Goal: Information Seeking & Learning: Understand process/instructions

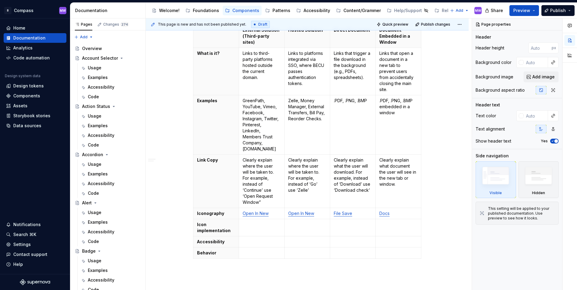
scroll to position [422, 0]
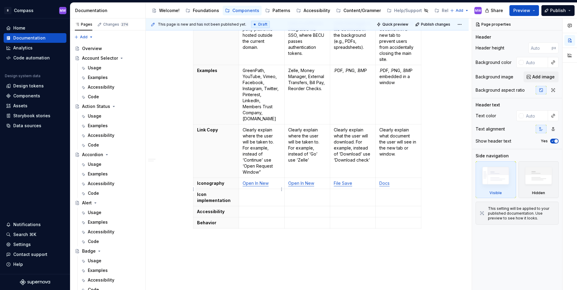
click at [259, 186] on link "Open In New" at bounding box center [256, 183] width 26 height 5
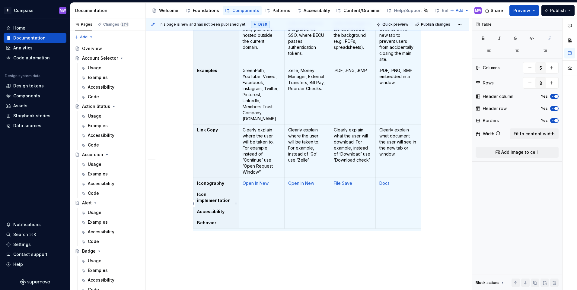
click at [220, 202] on p "Icon implementation" at bounding box center [216, 198] width 38 height 12
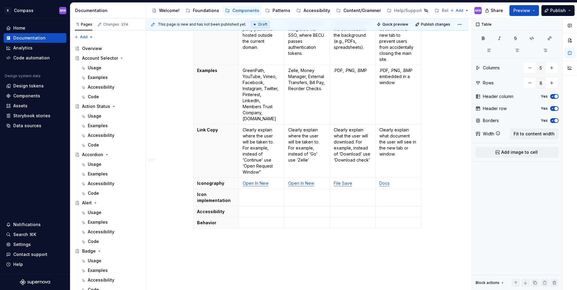
type textarea "*"
click at [193, 206] on html "B Compass MW Home Documentation Analytics Code automation Design system data De…" at bounding box center [288, 145] width 577 height 290
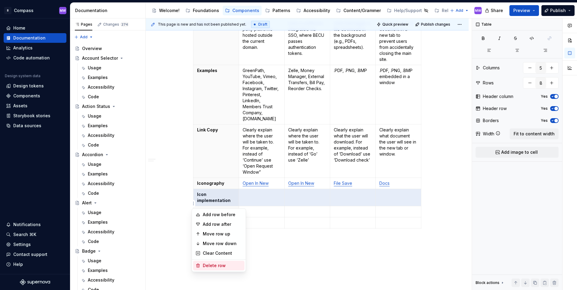
drag, startPoint x: 225, startPoint y: 266, endPoint x: 227, endPoint y: 262, distance: 3.8
click at [225, 266] on div "Delete row" at bounding box center [222, 266] width 39 height 6
type input "7"
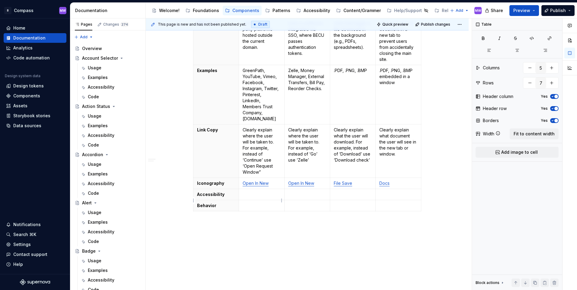
click at [274, 197] on td at bounding box center [262, 194] width 46 height 11
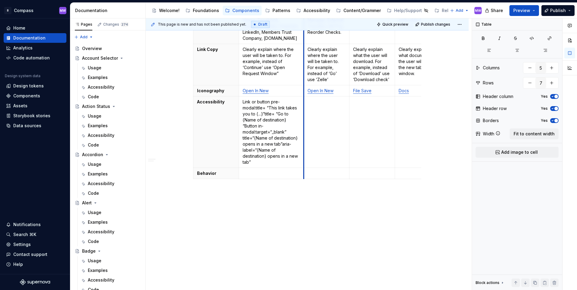
scroll to position [471, 0]
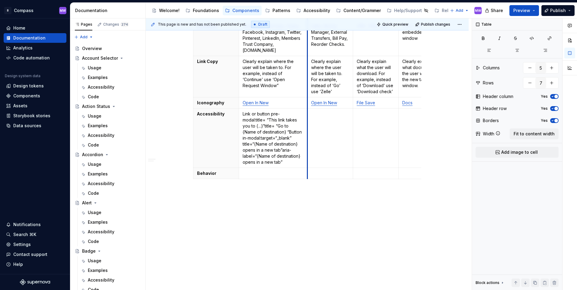
drag, startPoint x: 284, startPoint y: 161, endPoint x: 320, endPoint y: 162, distance: 35.6
click at [307, 169] on tbody "External Solution (Third-party sites) Hosted Solution Direct Document Document …" at bounding box center [318, 64] width 251 height 229
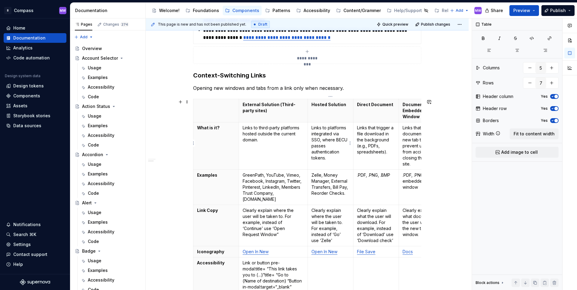
scroll to position [320, 0]
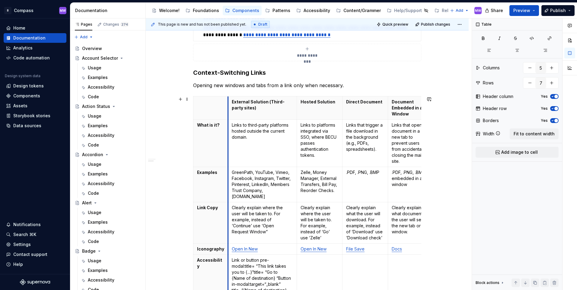
drag, startPoint x: 239, startPoint y: 155, endPoint x: 228, endPoint y: 155, distance: 10.9
click at [228, 155] on td "Links to third-party platforms hosted outside the current domain." at bounding box center [262, 143] width 69 height 47
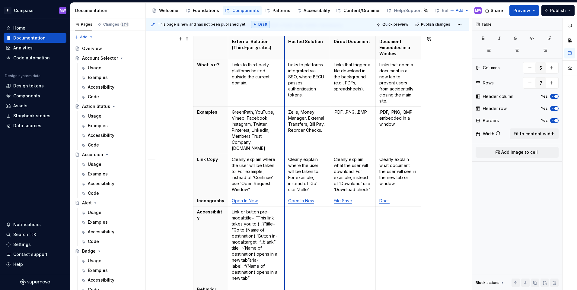
drag, startPoint x: 297, startPoint y: 150, endPoint x: 285, endPoint y: 151, distance: 12.4
click at [285, 151] on tbody "External Solution (Third-party sites) Hosted Solution Direct Document Document …" at bounding box center [307, 165] width 228 height 259
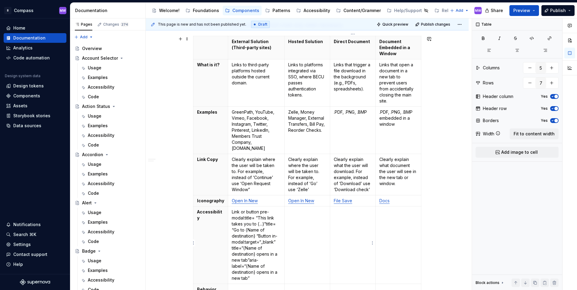
scroll to position [411, 0]
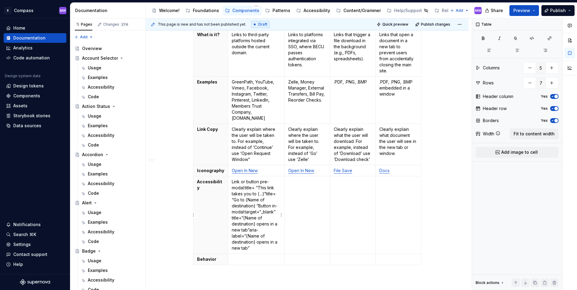
click at [254, 187] on p "Link or button pre-modal: title= “This link takes you to {...}” title= “Go to {…" at bounding box center [256, 215] width 49 height 72
drag, startPoint x: 245, startPoint y: 187, endPoint x: 297, endPoint y: 187, distance: 51.9
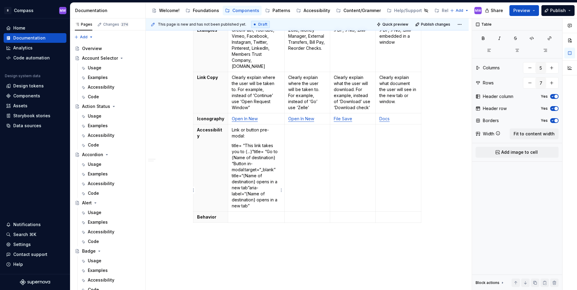
scroll to position [471, 0]
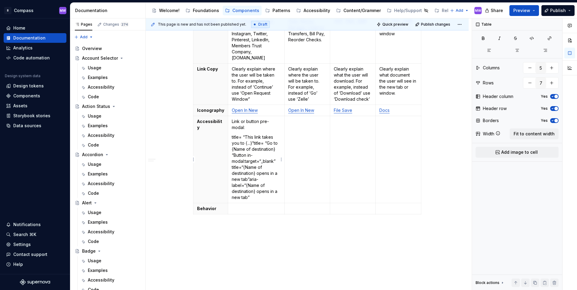
click at [233, 156] on p "title= “This link takes you to {...}”title= “Go to {Name of destination} “Butto…" at bounding box center [256, 167] width 49 height 66
click at [243, 164] on p "Button in-modal:target=“_blank” title=“{Name of destination} opens in a new tab…" at bounding box center [256, 180] width 49 height 48
click at [264, 182] on p "Button in-modal:target=“_blank” title=“{Name of destination} opens in a new tab”" at bounding box center [256, 171] width 49 height 30
click at [309, 168] on td at bounding box center [307, 163] width 46 height 94
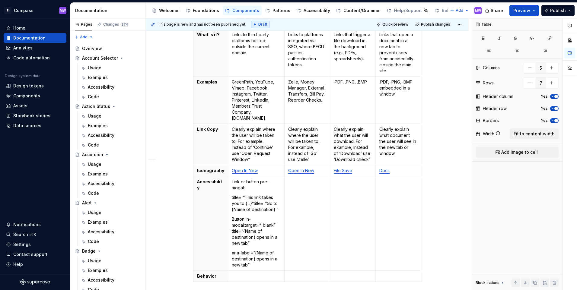
scroll to position [441, 0]
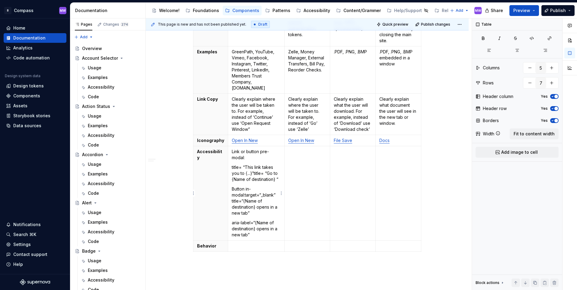
drag, startPoint x: 258, startPoint y: 151, endPoint x: 268, endPoint y: 152, distance: 9.7
click at [258, 151] on p "Link or button pre-modal:" at bounding box center [256, 155] width 49 height 12
click at [302, 186] on td at bounding box center [307, 193] width 46 height 94
click at [306, 163] on td at bounding box center [307, 193] width 46 height 94
click at [289, 168] on p "target=“_blank” title=“{Name of destination} opens in a new tab (or window)” ar…" at bounding box center [307, 179] width 38 height 60
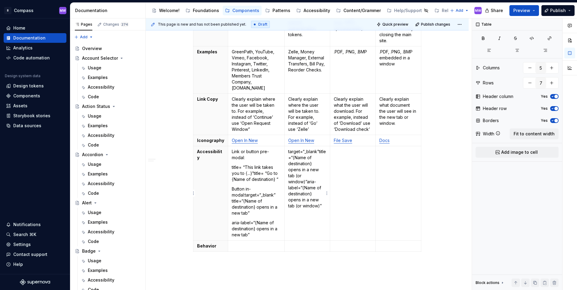
click at [319, 152] on p "target=“_blank” title=“{Name of destination} opens in a new tab (or window)” ar…" at bounding box center [307, 179] width 38 height 60
click at [291, 187] on p "aria-label=“{Name of destination} opens in a new tab (or window)”" at bounding box center [307, 198] width 38 height 24
click at [290, 150] on p "target=“_blank”" at bounding box center [307, 152] width 38 height 6
click at [234, 168] on p "title= “This link takes you to {...}”title= “Go to {Name of destination} “" at bounding box center [256, 173] width 49 height 18
click at [355, 177] on td at bounding box center [353, 193] width 46 height 94
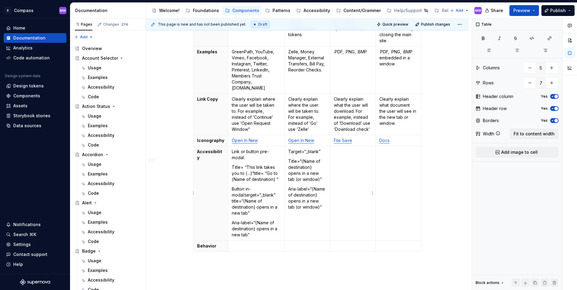
click at [352, 162] on td at bounding box center [353, 193] width 46 height 94
click at [334, 151] on p "title=”This link will download a {.PDF} file containing {Replace}”" at bounding box center [353, 164] width 38 height 30
click at [401, 157] on td at bounding box center [398, 193] width 46 height 94
click at [394, 168] on td at bounding box center [398, 193] width 46 height 94
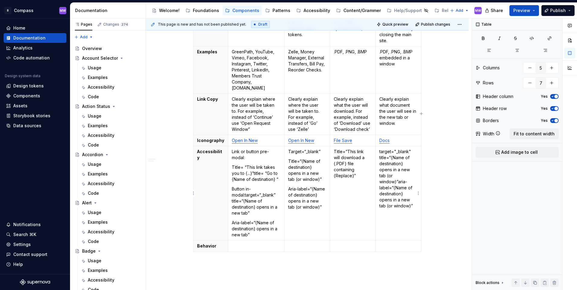
drag, startPoint x: 381, startPoint y: 151, endPoint x: 414, endPoint y: 155, distance: 33.4
click at [381, 151] on p "target="_blank" title=“{Name of destination} opens in a new tab (or window)” ar…" at bounding box center [398, 179] width 38 height 60
click at [379, 172] on p "Target="_blank" title=“{Name of destination} opens in a new tab (or window)”ari…" at bounding box center [398, 179] width 38 height 60
click at [435, 196] on div "**********" at bounding box center [307, 17] width 323 height 692
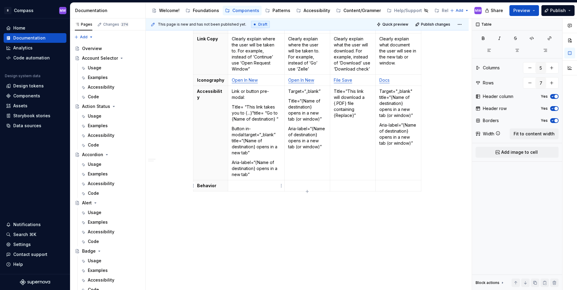
click at [247, 185] on p at bounding box center [256, 186] width 49 height 6
drag, startPoint x: 245, startPoint y: 198, endPoint x: 265, endPoint y: 198, distance: 20.2
click at [315, 190] on td at bounding box center [307, 202] width 46 height 45
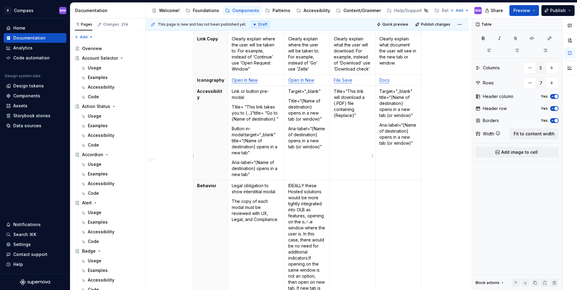
scroll to position [592, 0]
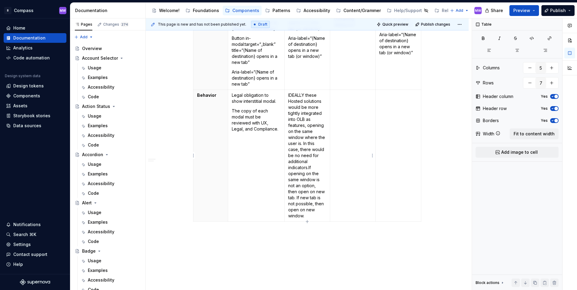
click at [346, 119] on td at bounding box center [353, 156] width 46 height 132
click at [399, 113] on td at bounding box center [398, 156] width 46 height 132
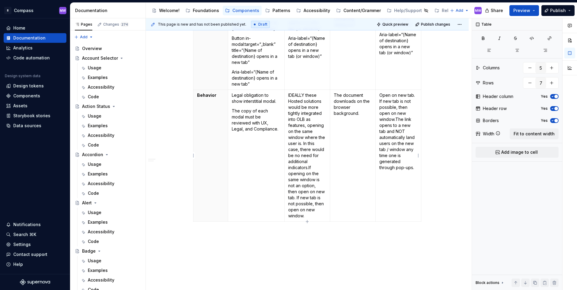
drag, startPoint x: 397, startPoint y: 120, endPoint x: 406, endPoint y: 118, distance: 9.2
click at [311, 166] on p "IDEALLY these Hosted solutions would be more tightly integrated into OLB as fea…" at bounding box center [307, 155] width 38 height 127
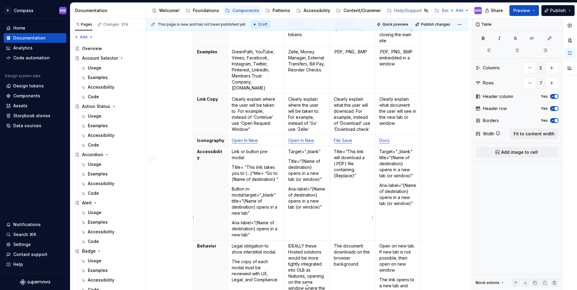
scroll to position [531, 0]
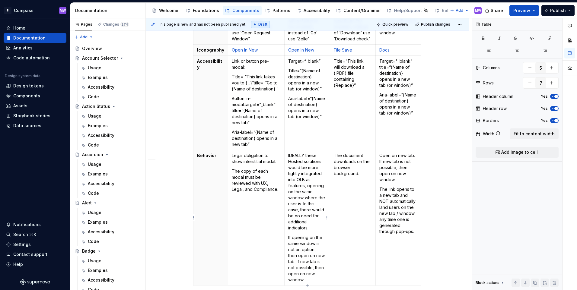
click at [304, 156] on p "IDEALLY these Hosted solutions would be more tightly integrated into OLB as fea…" at bounding box center [307, 192] width 38 height 78
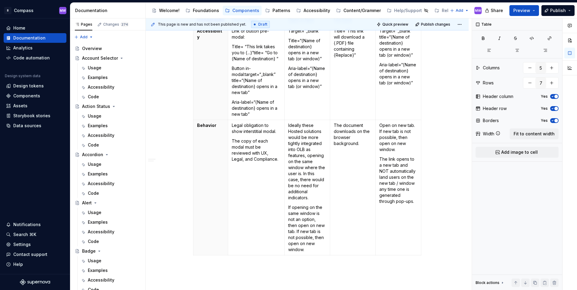
scroll to position [592, 0]
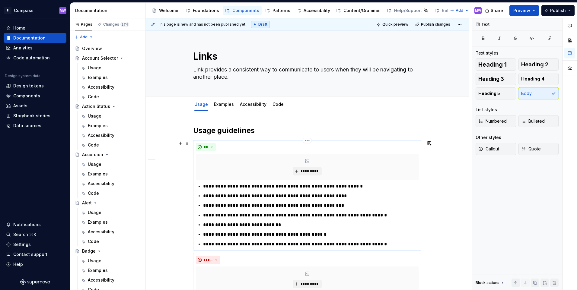
scroll to position [0, 0]
click at [531, 13] on button "Preview" at bounding box center [524, 10] width 30 height 11
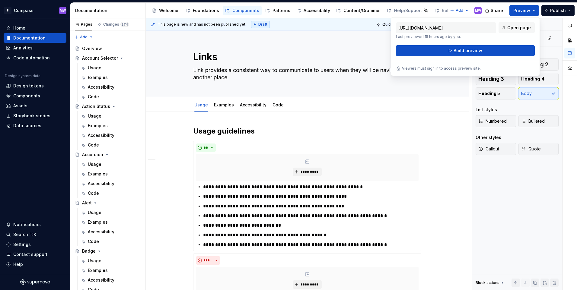
drag, startPoint x: 531, startPoint y: 13, endPoint x: 504, endPoint y: 38, distance: 37.0
click at [504, 38] on div "[URL][DOMAIN_NAME] Last previewed 15 hours ago by you. Open page" at bounding box center [465, 30] width 139 height 17
type textarea "*"
click at [494, 46] on button "Build preview" at bounding box center [465, 50] width 139 height 11
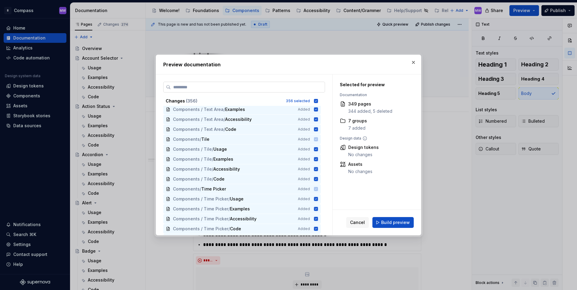
scroll to position [2775, 0]
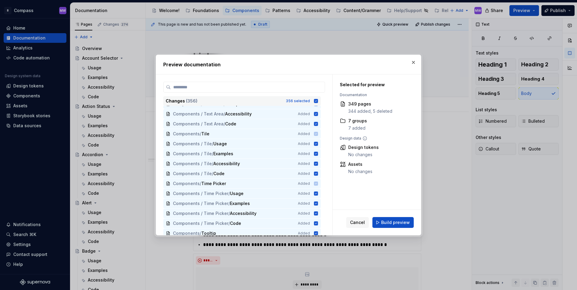
click at [316, 101] on icon at bounding box center [315, 101] width 5 height 5
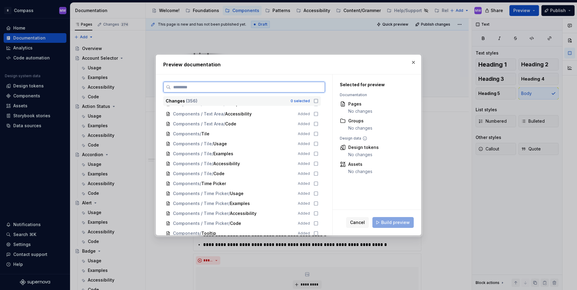
click at [275, 89] on input "search" at bounding box center [248, 87] width 154 height 6
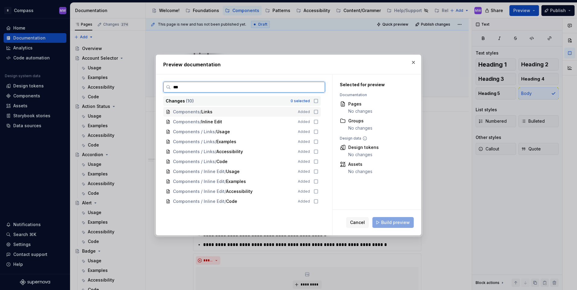
type input "****"
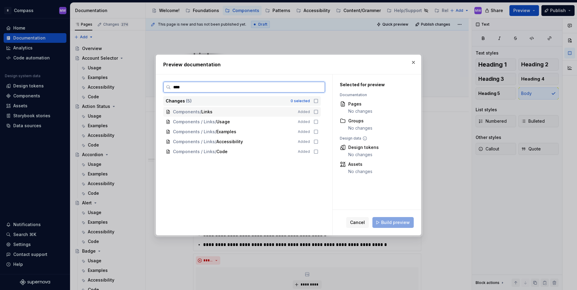
click at [316, 111] on icon at bounding box center [315, 111] width 5 height 5
click at [315, 120] on icon at bounding box center [315, 121] width 5 height 5
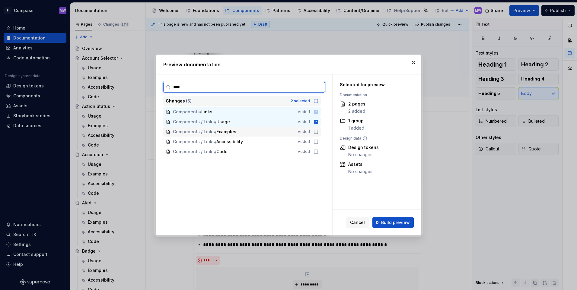
click at [316, 131] on icon at bounding box center [315, 131] width 5 height 5
click at [317, 140] on icon at bounding box center [316, 142] width 4 height 4
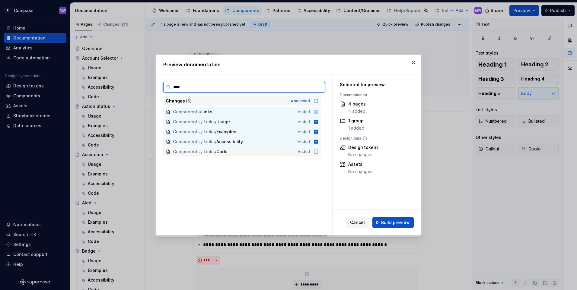
click at [318, 151] on icon at bounding box center [316, 152] width 4 height 4
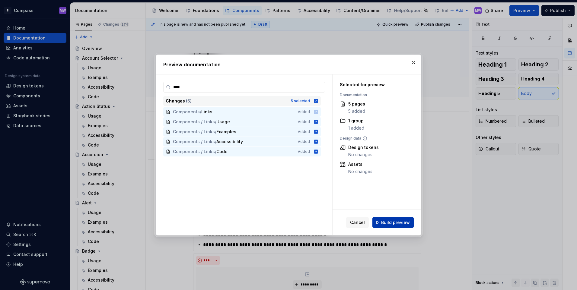
click at [408, 224] on span "Build preview" at bounding box center [395, 223] width 29 height 6
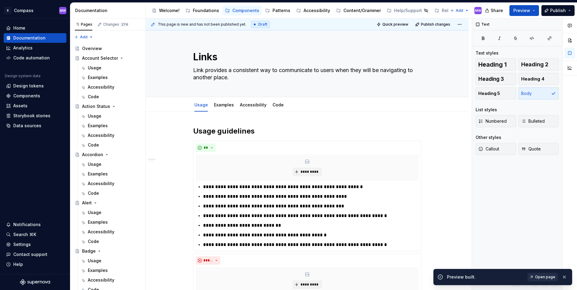
click at [541, 274] on link "Open page" at bounding box center [542, 277] width 30 height 8
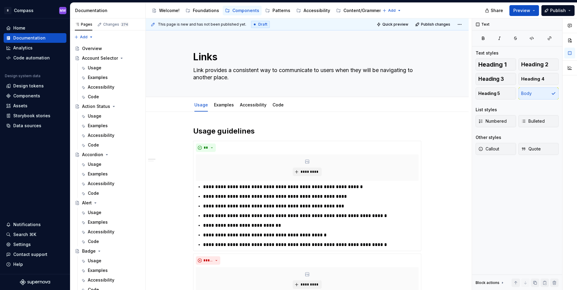
type textarea "*"
